Goal: Check status: Check status

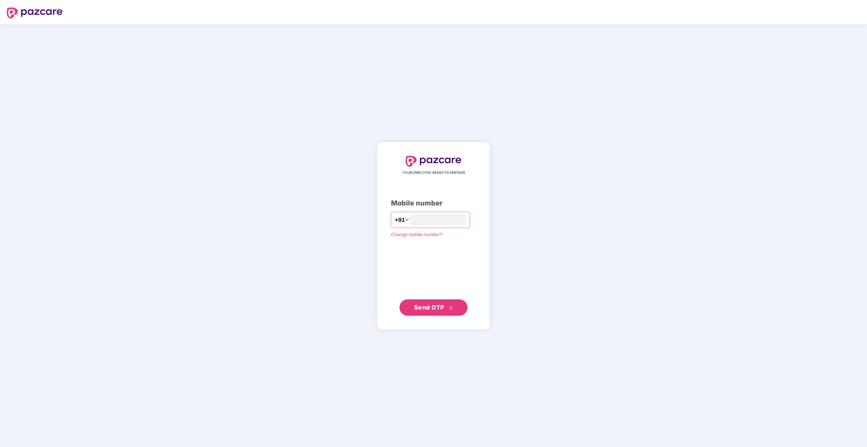
type input "**********"
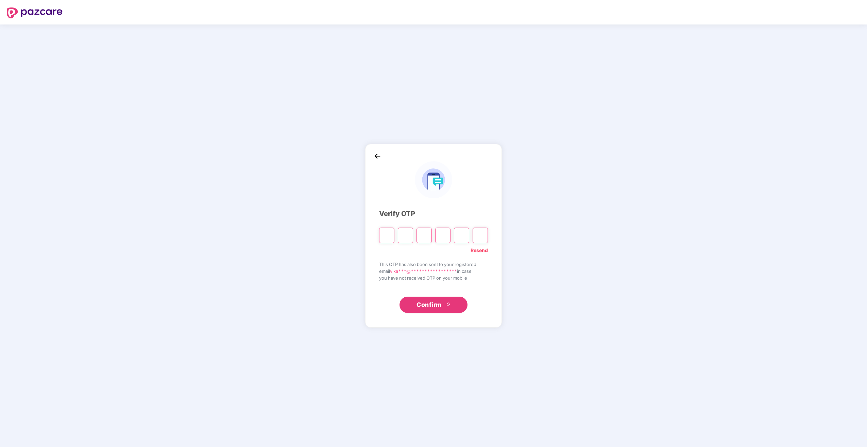
type input "*"
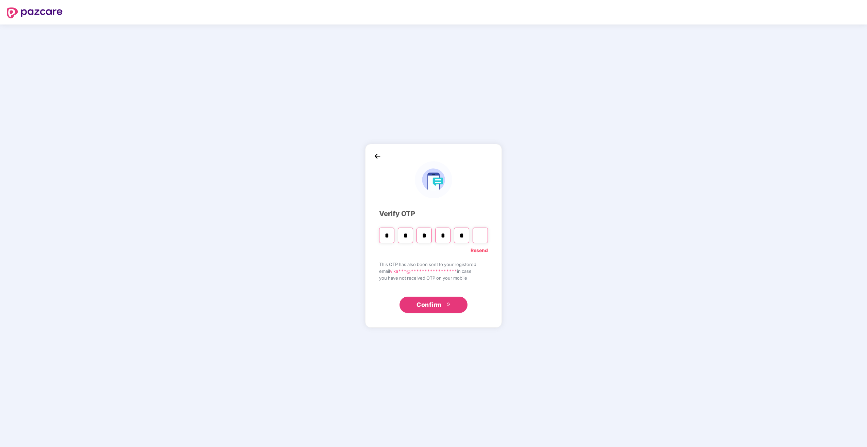
type input "*"
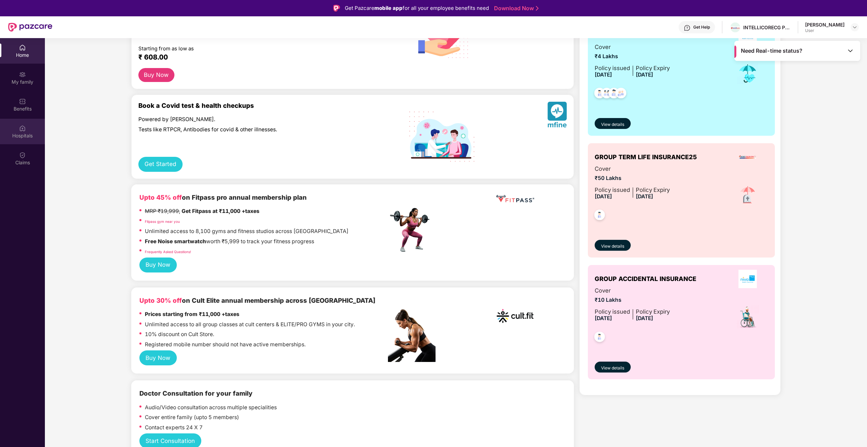
scroll to position [102, 0]
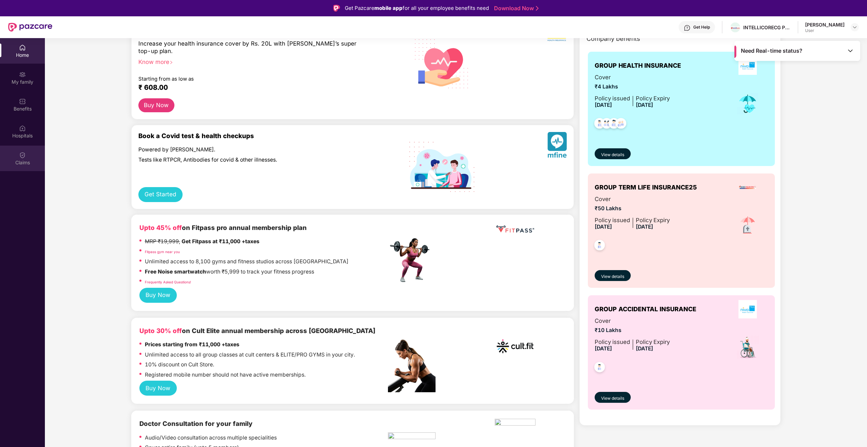
click at [27, 152] on div "Claims" at bounding box center [22, 157] width 45 height 25
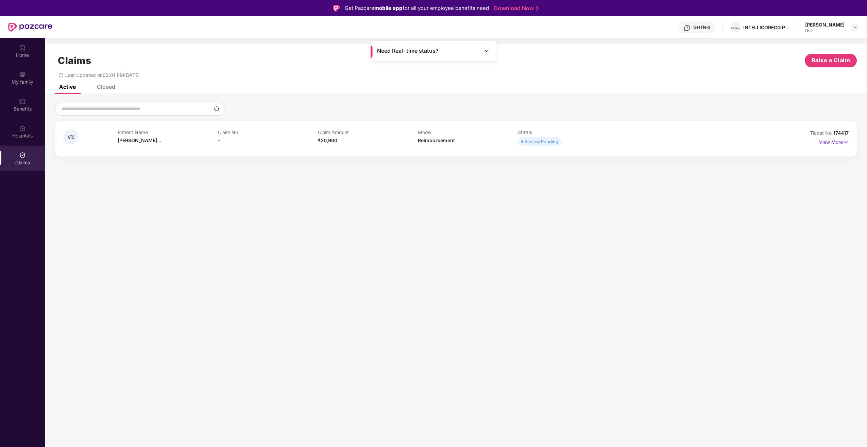
click at [626, 146] on div "Patient Name [PERSON_NAME]... Claim No - Claim Amount ₹20,900 Mode Reimbursemen…" at bounding box center [418, 138] width 600 height 19
click at [838, 141] on p "View More" at bounding box center [834, 141] width 30 height 9
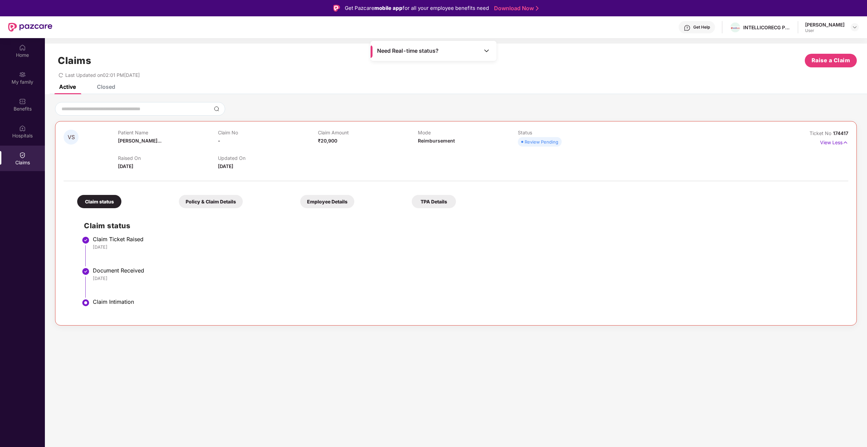
click at [842, 132] on span "174417" at bounding box center [840, 133] width 15 height 6
